Goal: Task Accomplishment & Management: Use online tool/utility

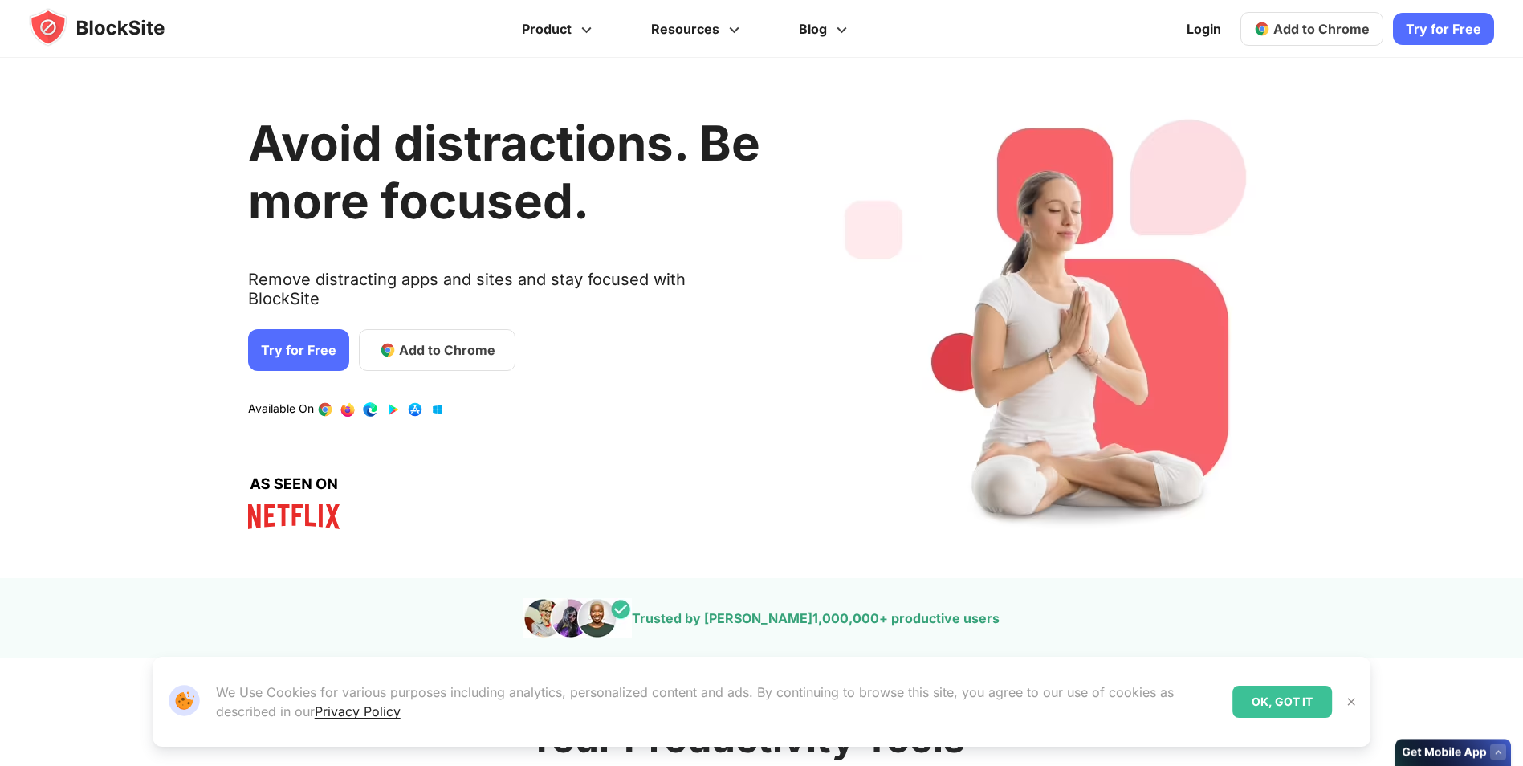
scroll to position [723, 0]
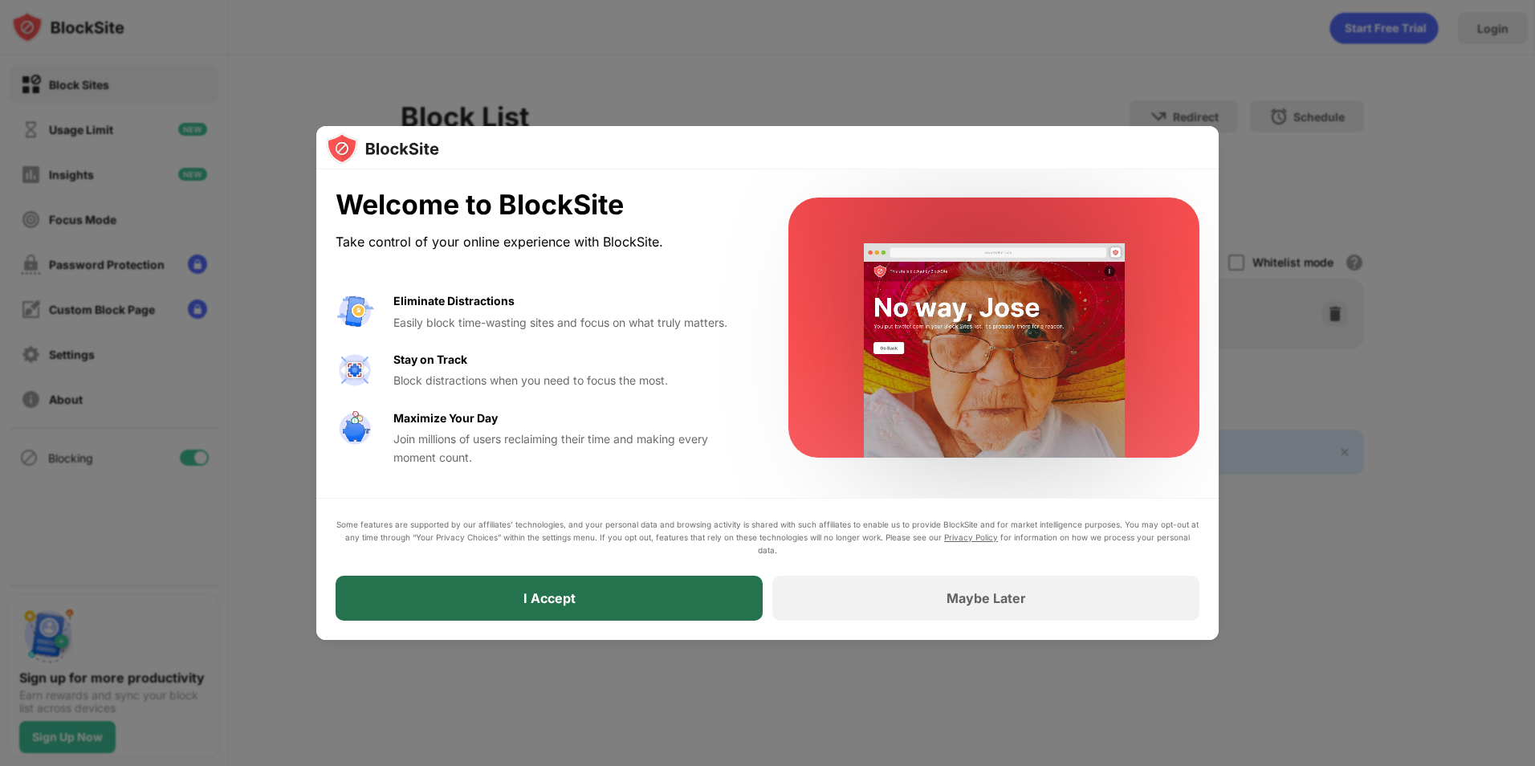
click at [676, 578] on div "I Accept" at bounding box center [549, 598] width 427 height 45
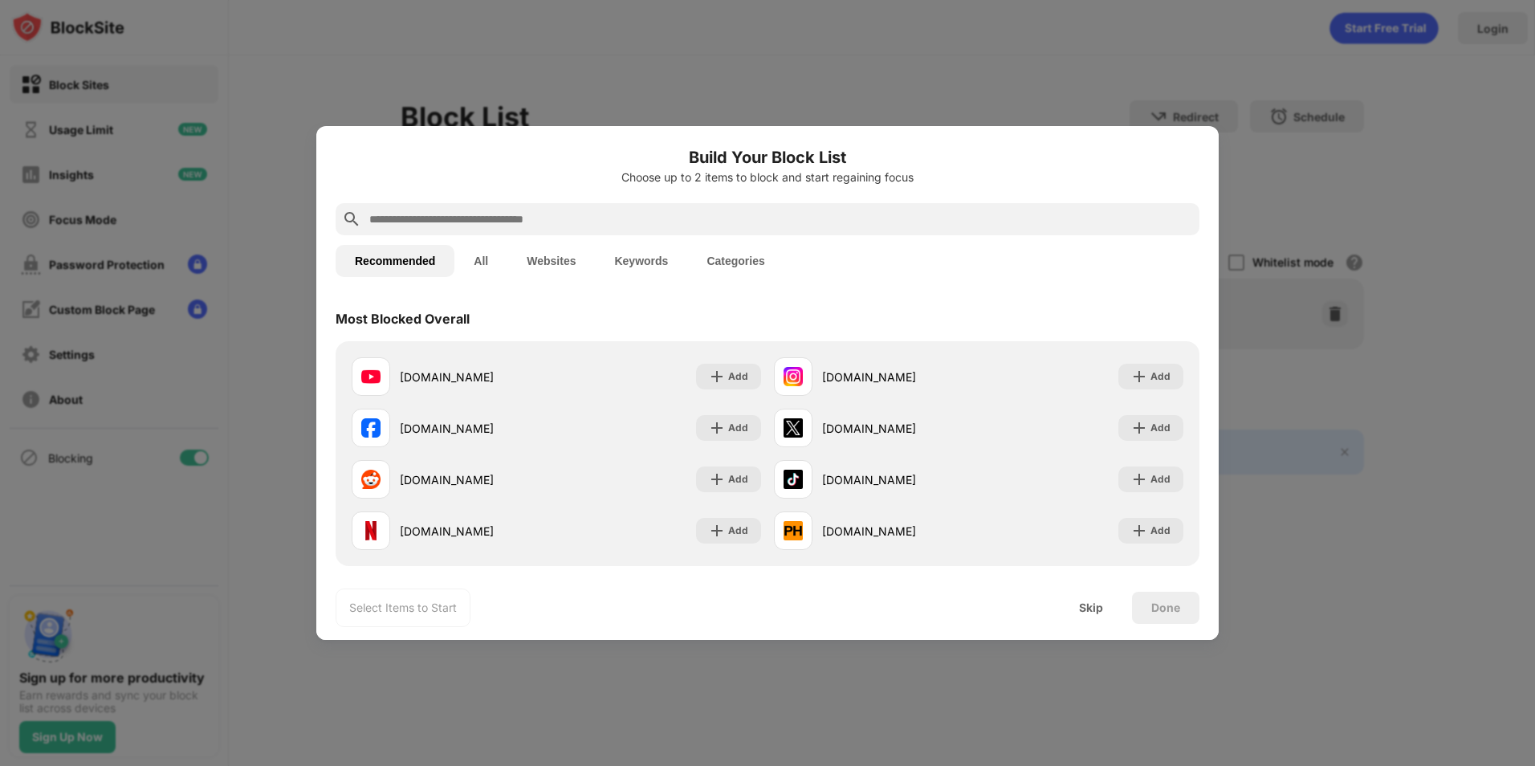
click at [718, 227] on input "text" at bounding box center [780, 219] width 825 height 19
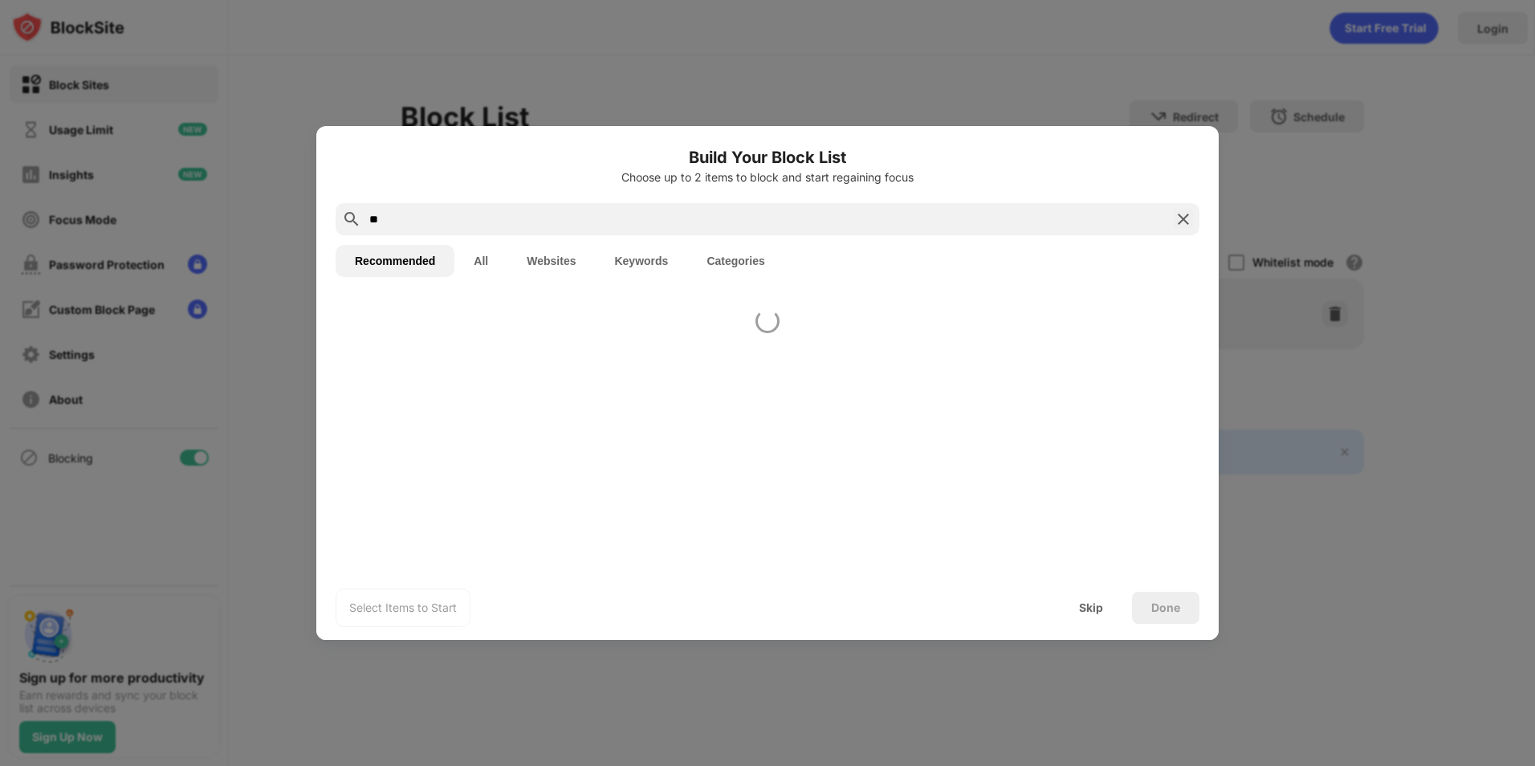
type input "*"
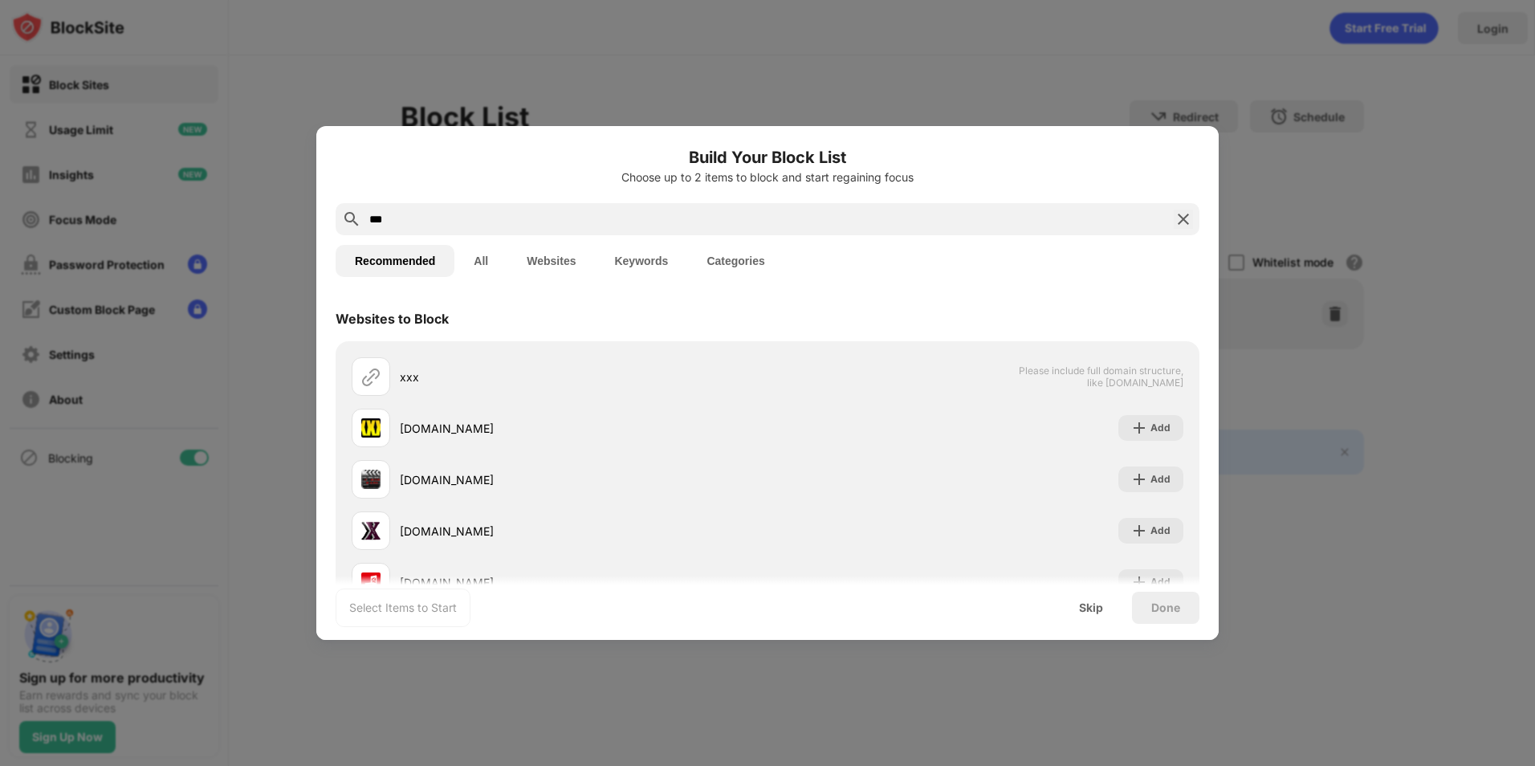
type input "***"
click at [1174, 226] on img at bounding box center [1183, 219] width 19 height 19
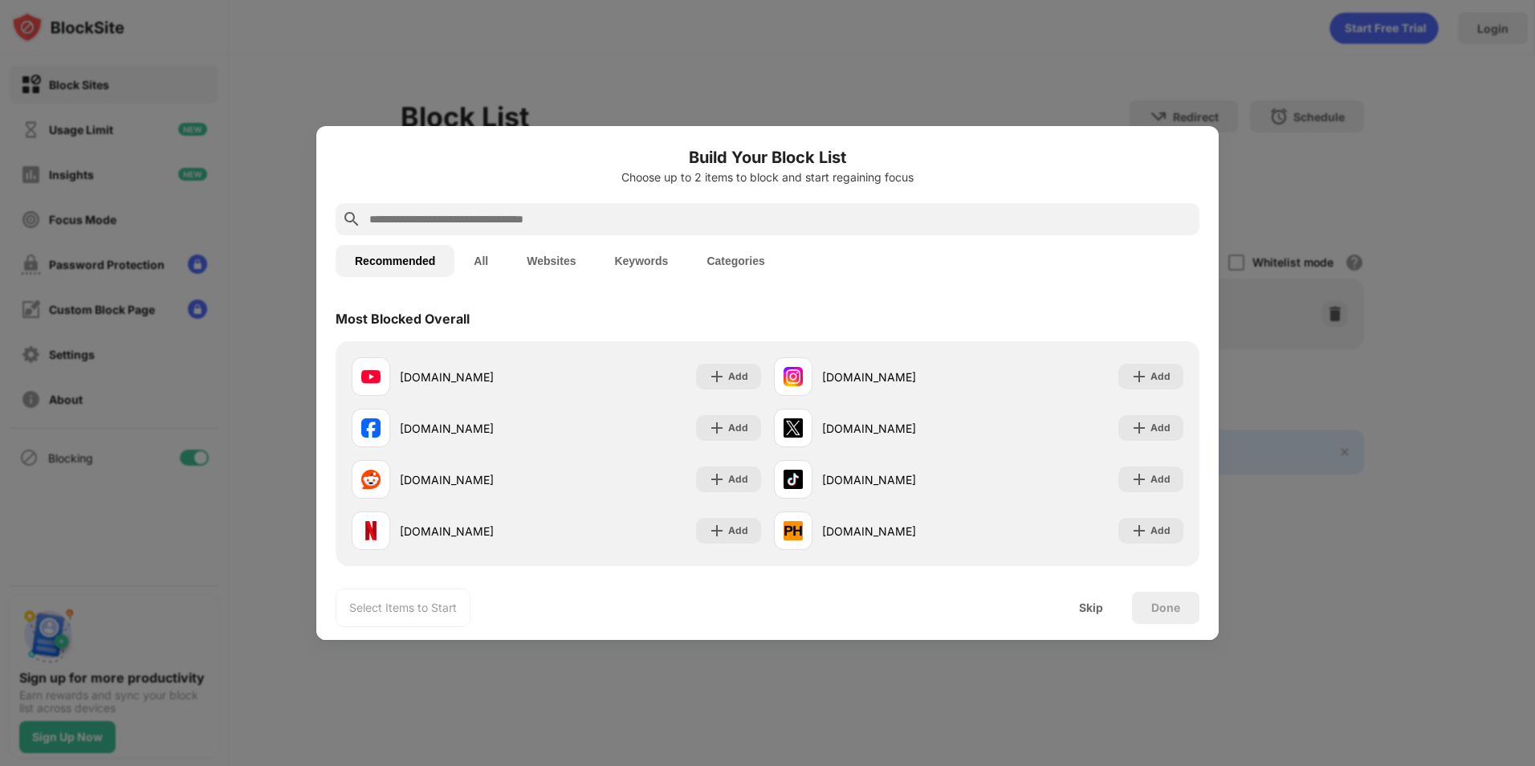
click at [1384, 145] on div at bounding box center [767, 383] width 1535 height 766
